Goal: Check status: Check status

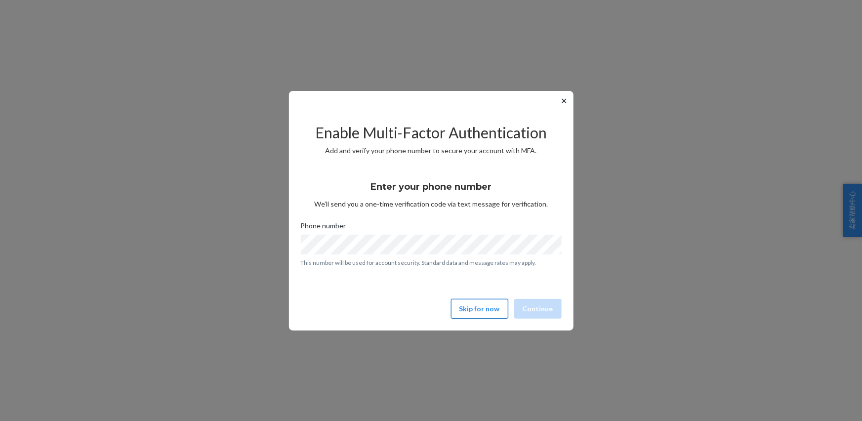
click at [479, 306] on button "Skip for now" at bounding box center [479, 309] width 57 height 20
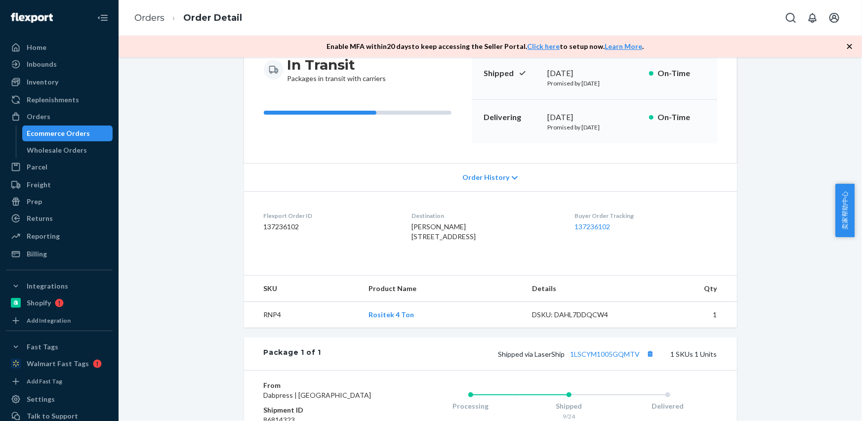
scroll to position [256, 0]
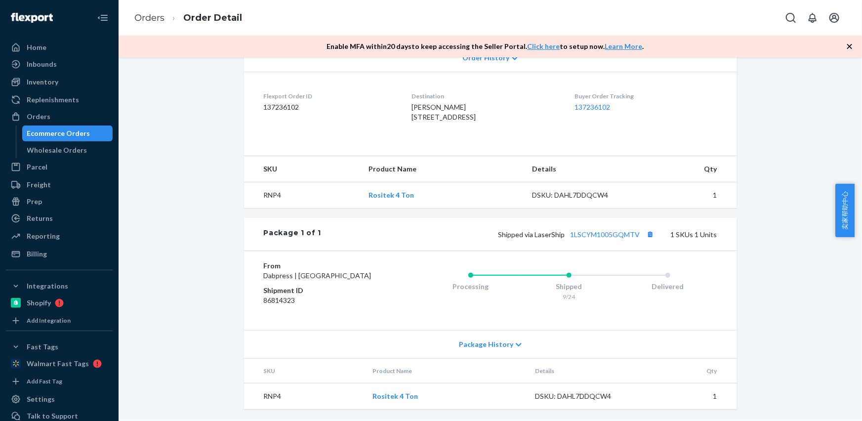
click at [484, 348] on span "Package History" at bounding box center [486, 344] width 54 height 10
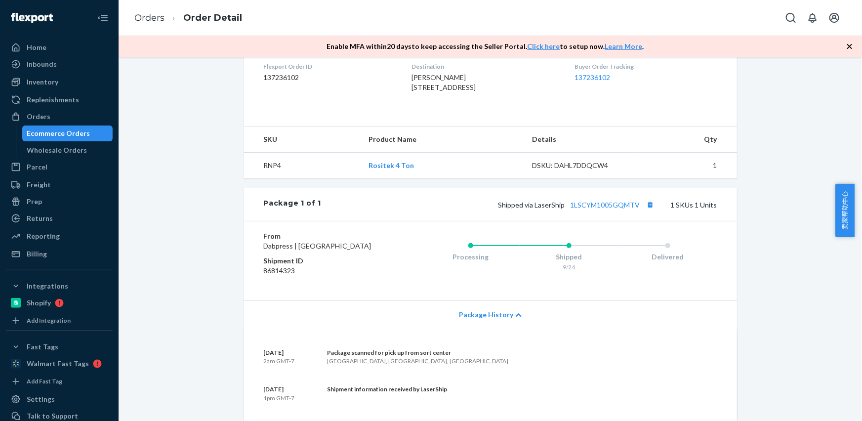
scroll to position [31, 0]
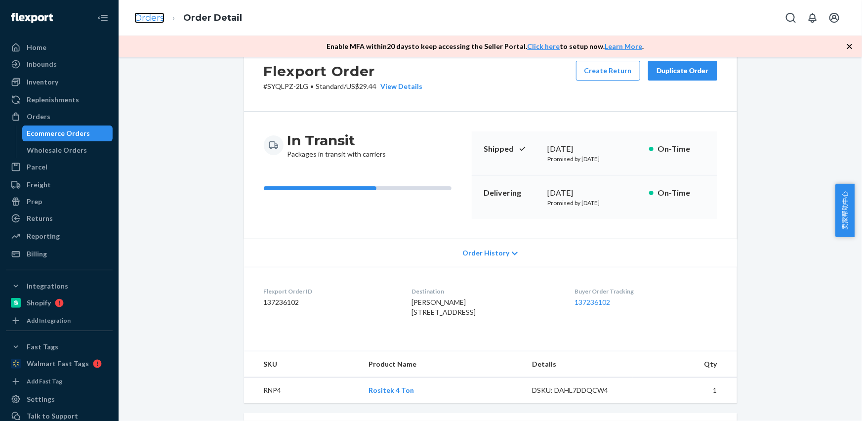
click at [153, 18] on link "Orders" at bounding box center [149, 17] width 30 height 11
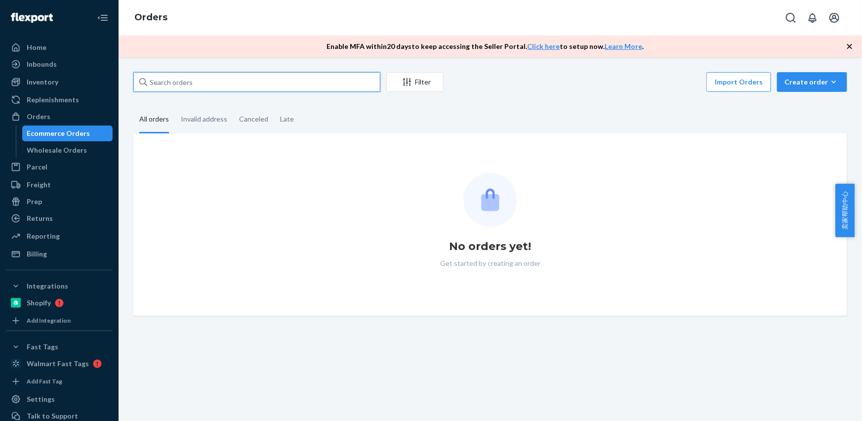
click at [207, 84] on input "text" at bounding box center [256, 82] width 247 height 20
paste input "[PERSON_NAME]"
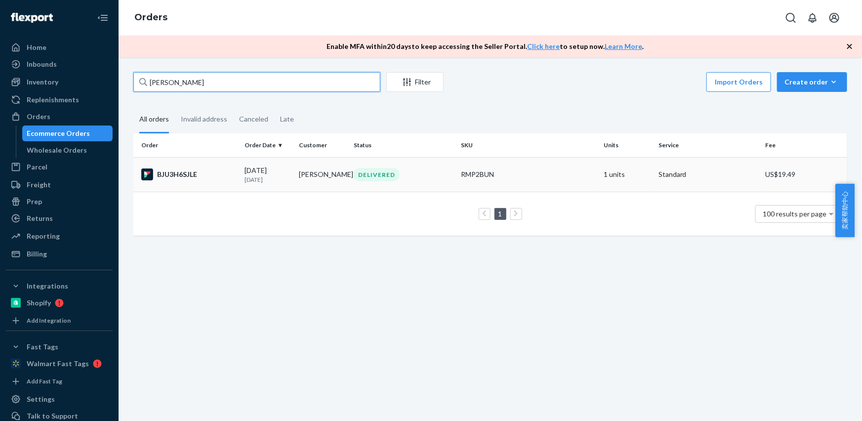
type input "[PERSON_NAME]"
click at [317, 168] on td "[PERSON_NAME]" at bounding box center [322, 174] width 55 height 35
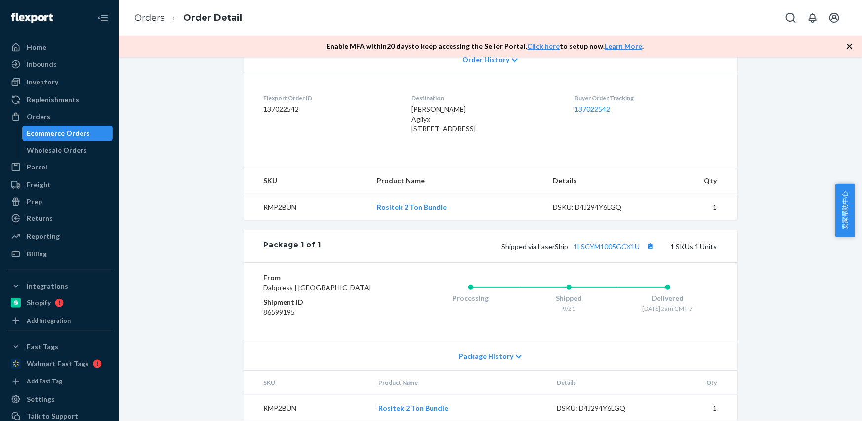
scroll to position [266, 0]
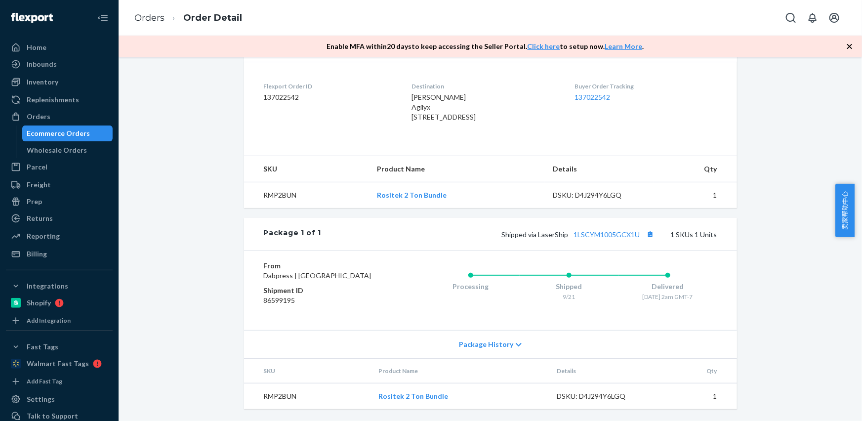
click at [510, 349] on div "Package History" at bounding box center [490, 344] width 493 height 28
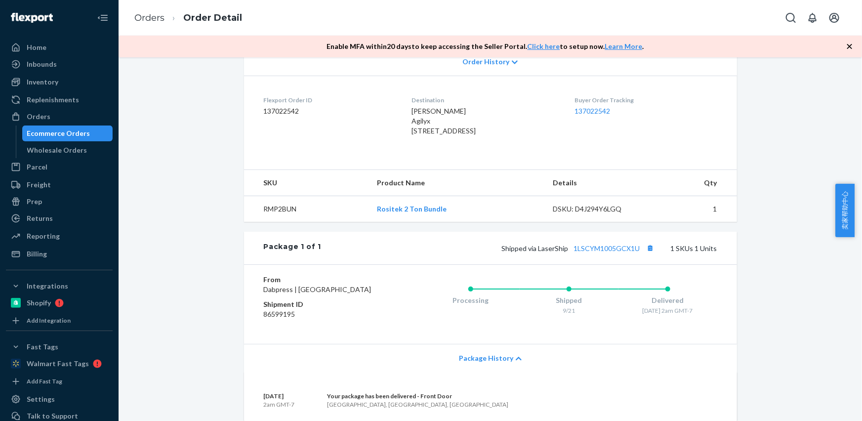
scroll to position [221, 0]
click at [606, 254] on link "1LSCYM1005GCX1U" at bounding box center [607, 250] width 66 height 8
